Goal: Information Seeking & Learning: Understand process/instructions

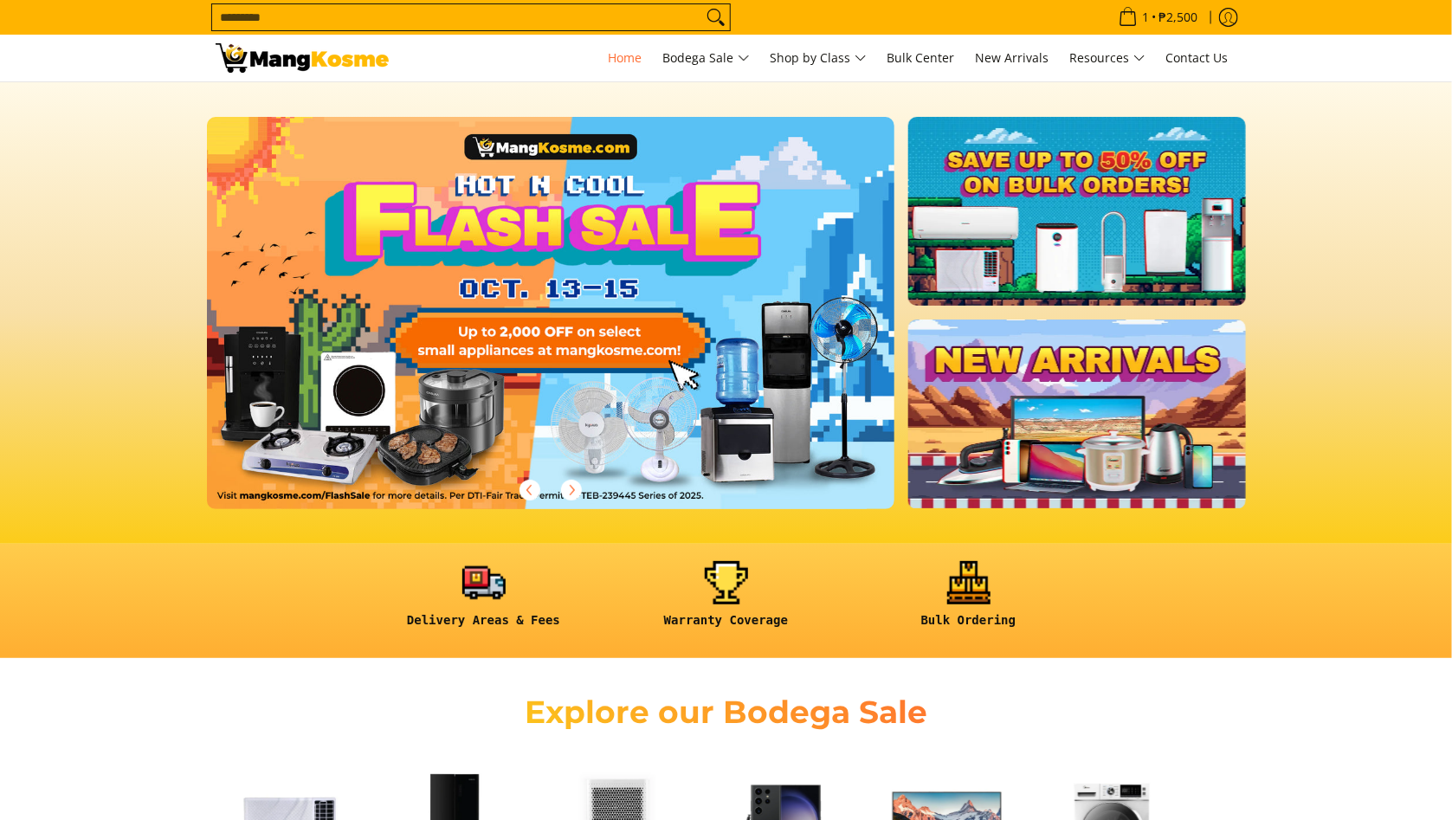
click at [546, 20] on input "Search..." at bounding box center [457, 17] width 490 height 26
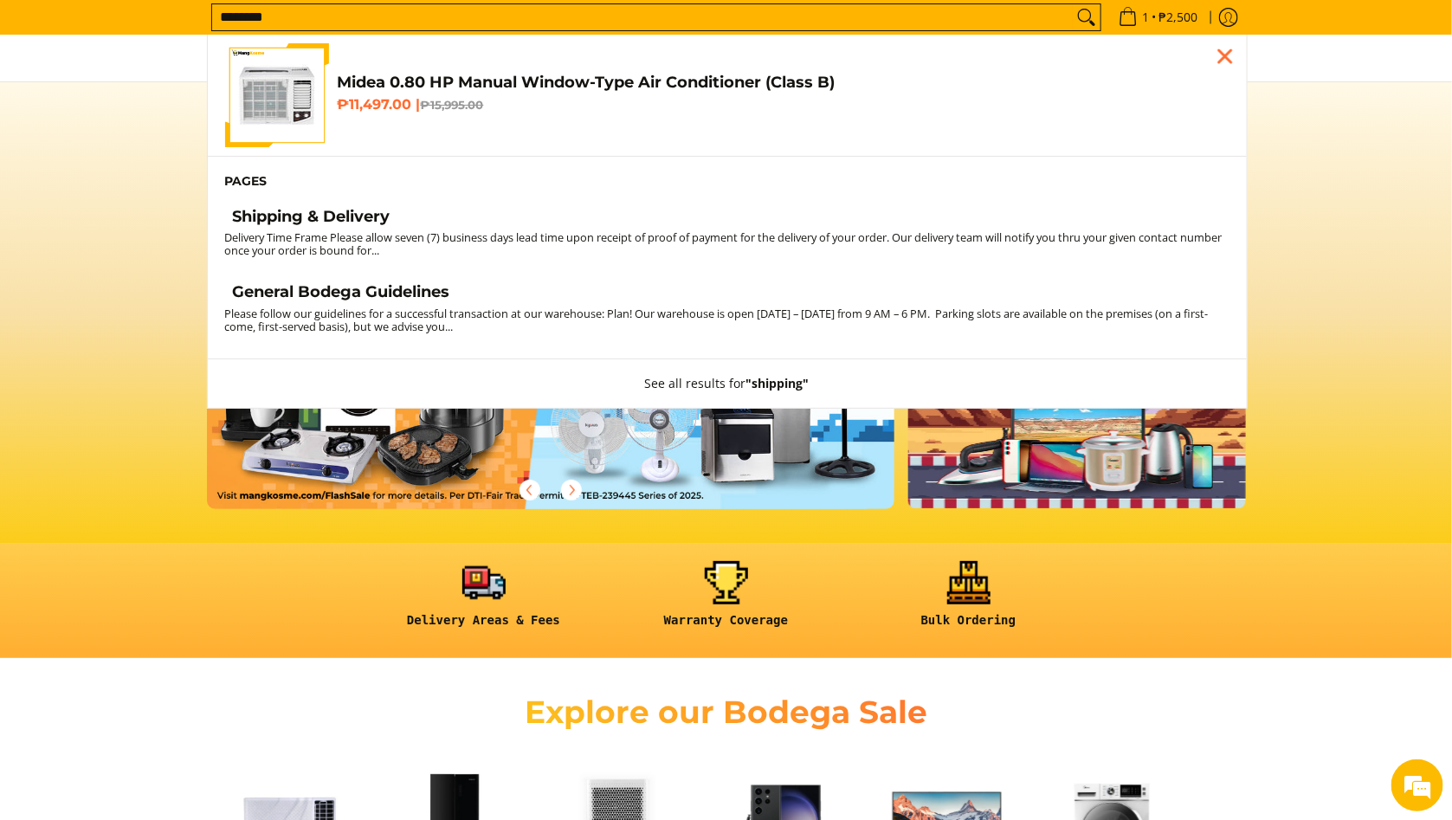
type input "********"
click at [371, 222] on h4 "Shipping & Delivery" at bounding box center [312, 217] width 158 height 20
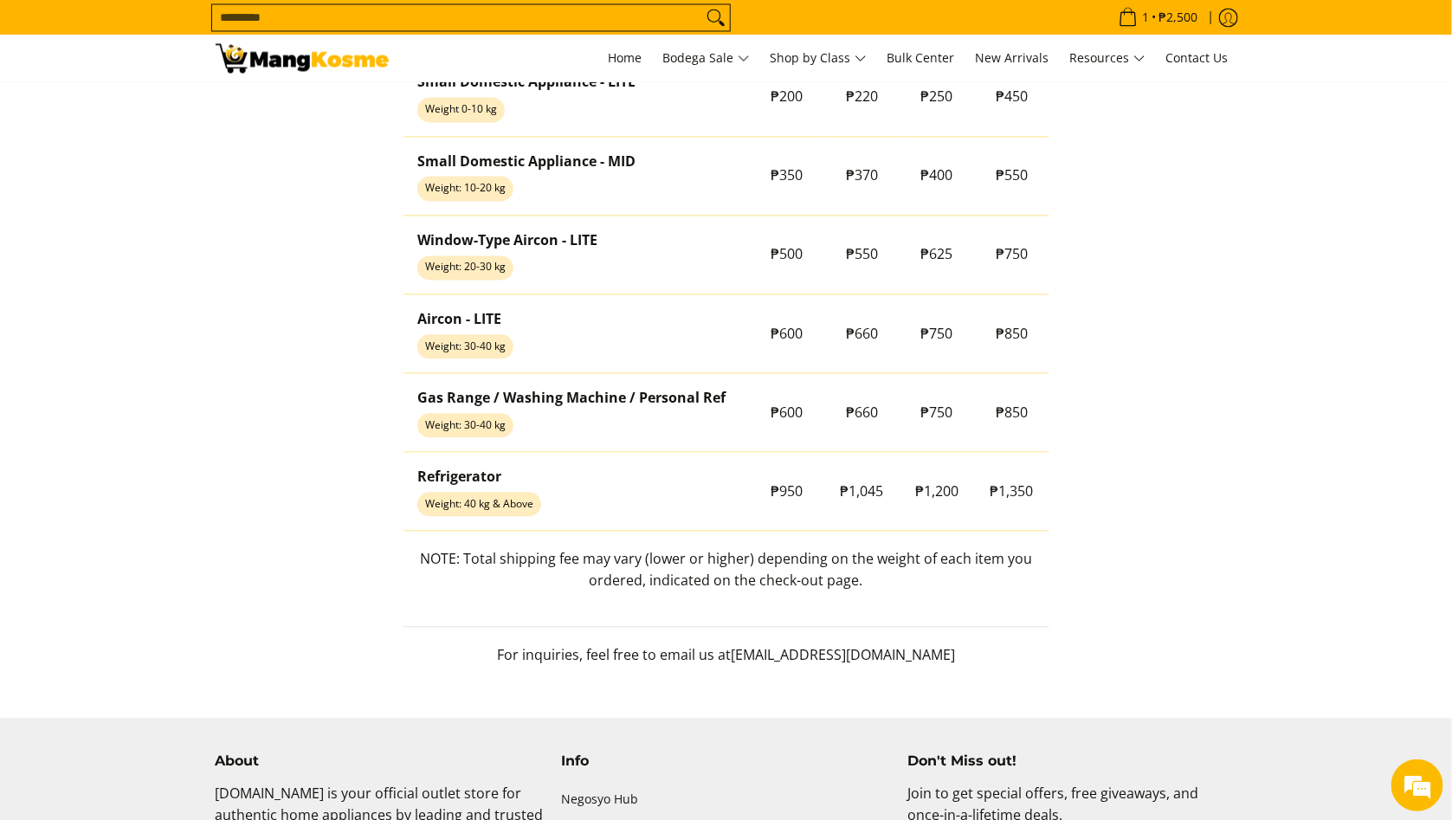
scroll to position [1453, 0]
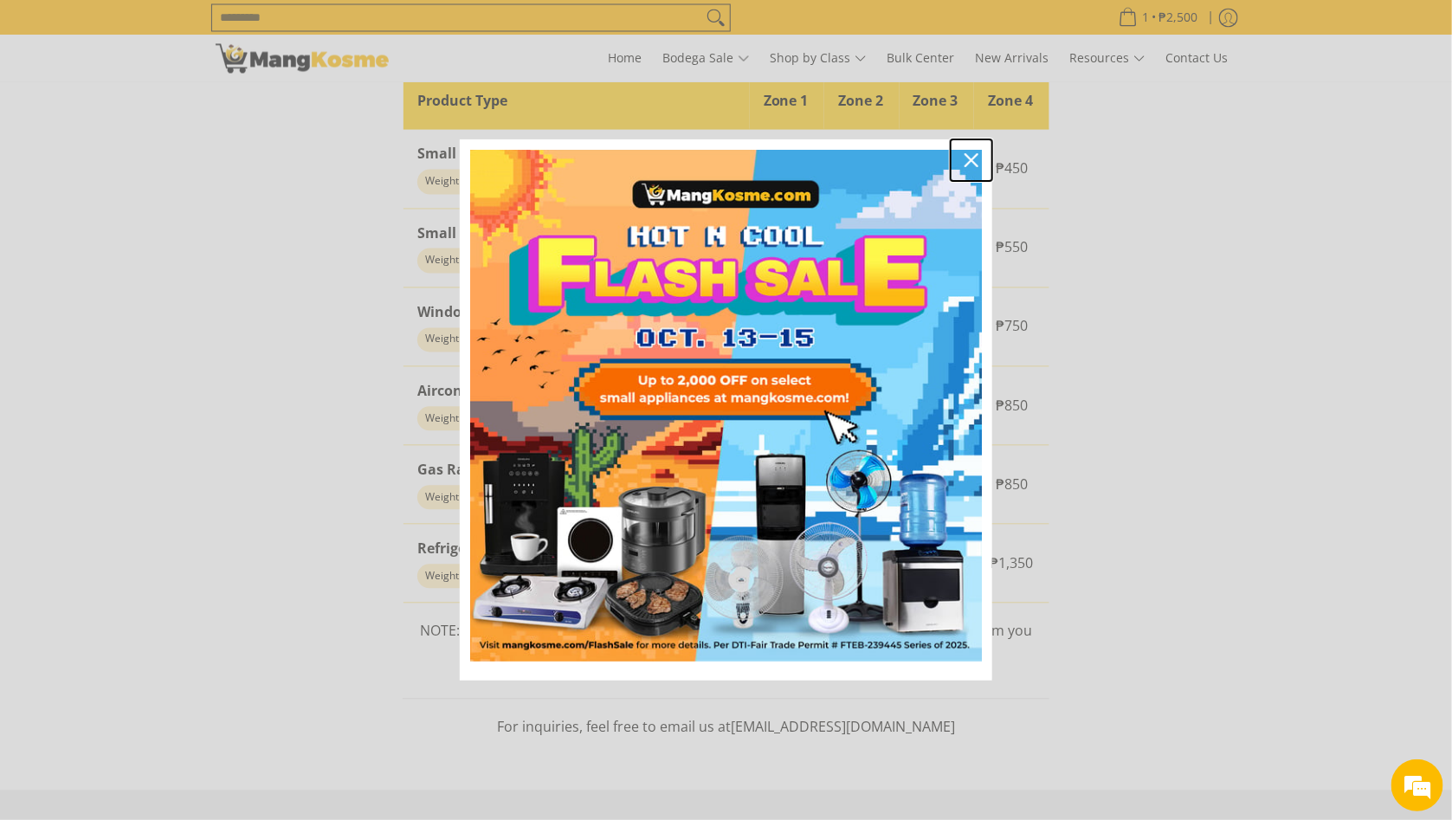
click at [977, 160] on icon "close icon" at bounding box center [971, 160] width 14 height 14
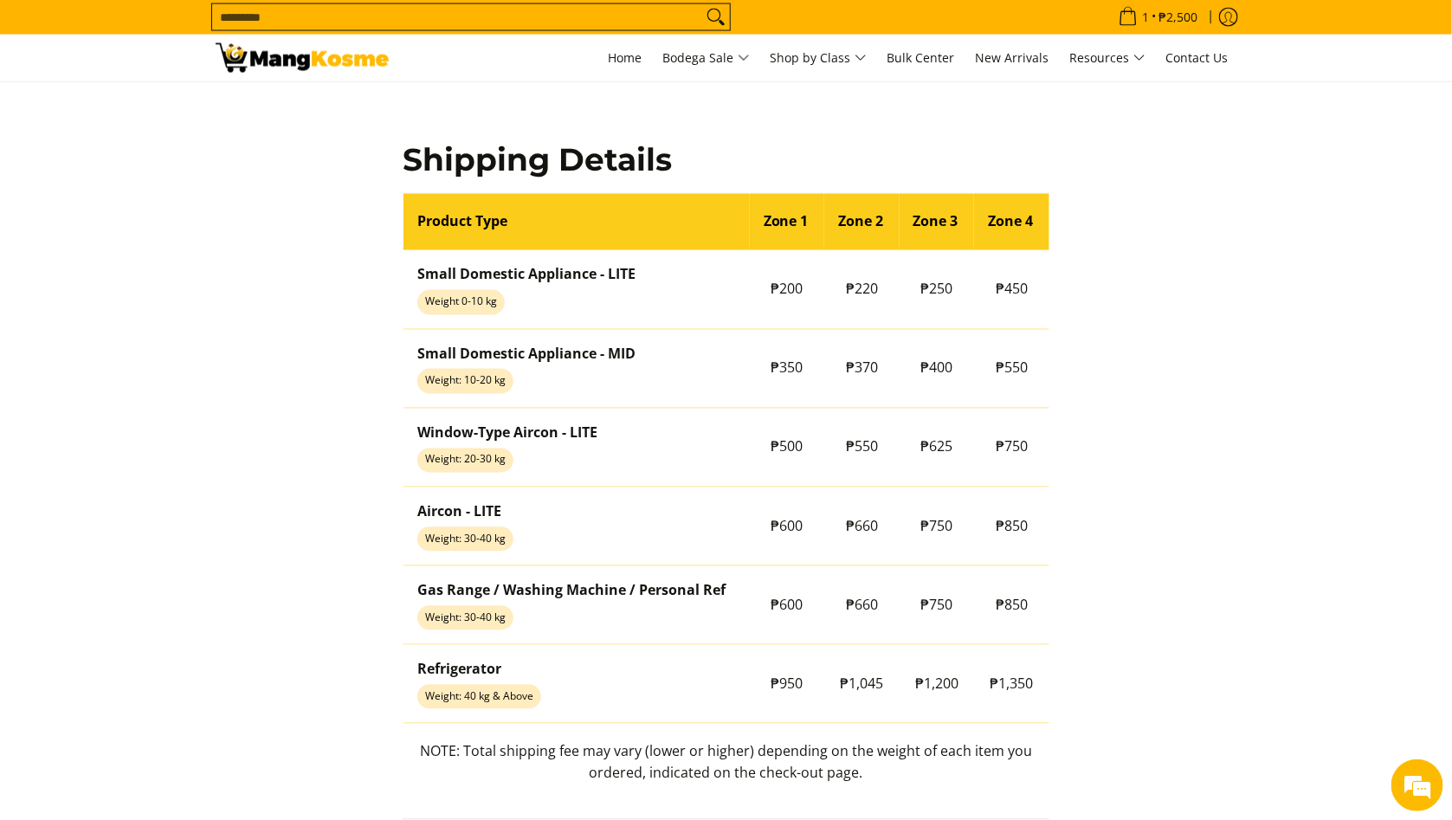
scroll to position [0, 0]
